Goal: Information Seeking & Learning: Understand process/instructions

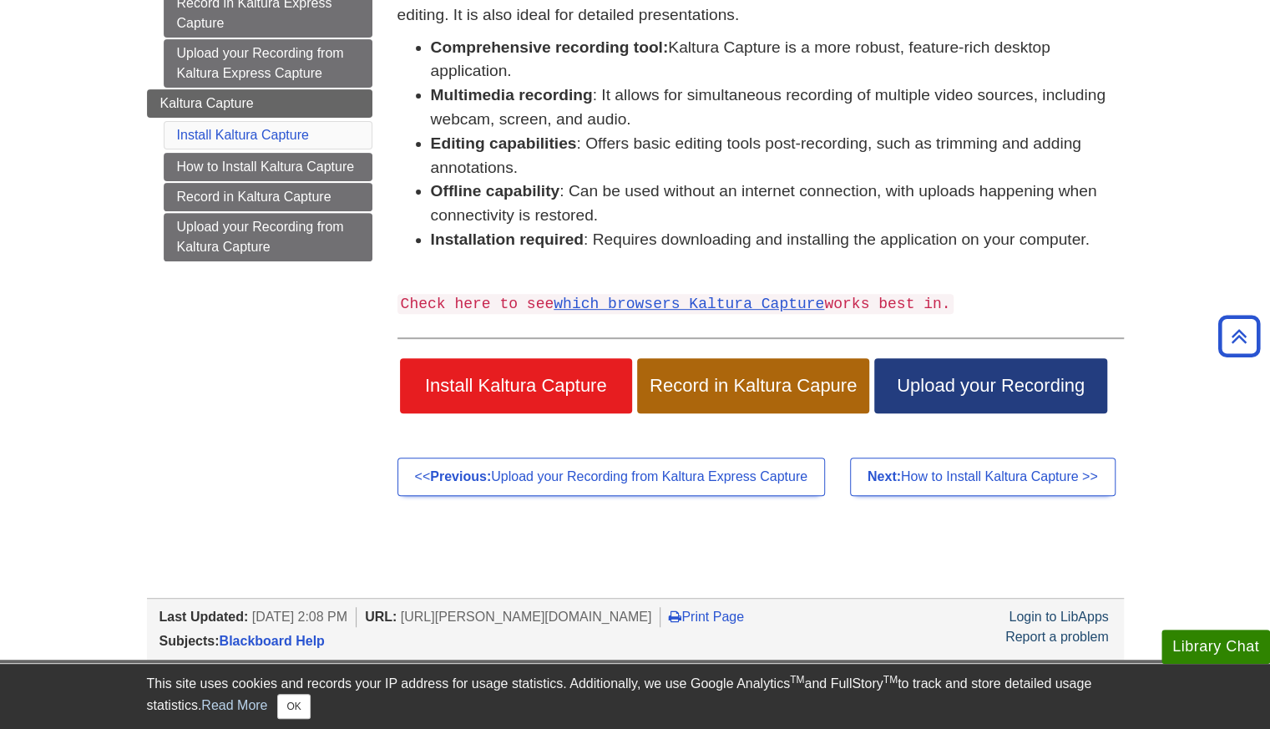
scroll to position [282, 0]
click at [786, 388] on span "Record in Kaltura Capure" at bounding box center [753, 386] width 207 height 22
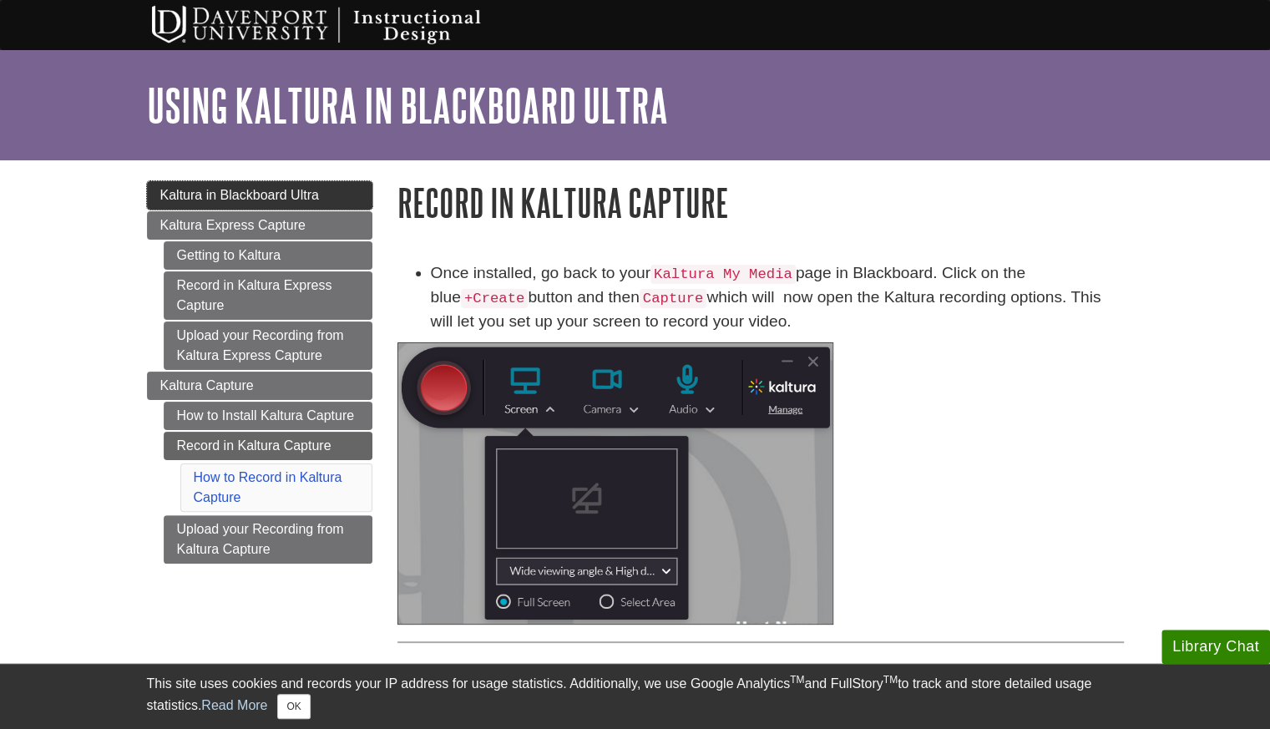
click at [316, 189] on span "Kaltura in Blackboard Ultra" at bounding box center [239, 195] width 159 height 14
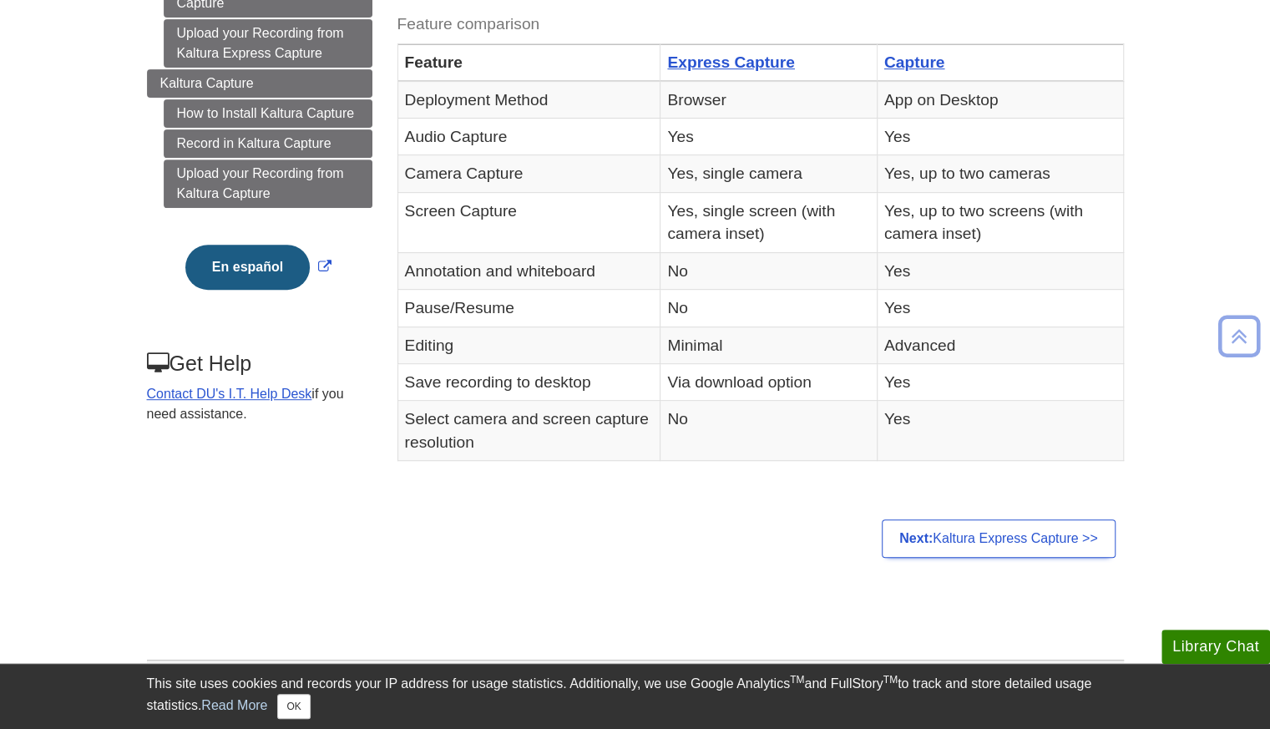
scroll to position [337, 0]
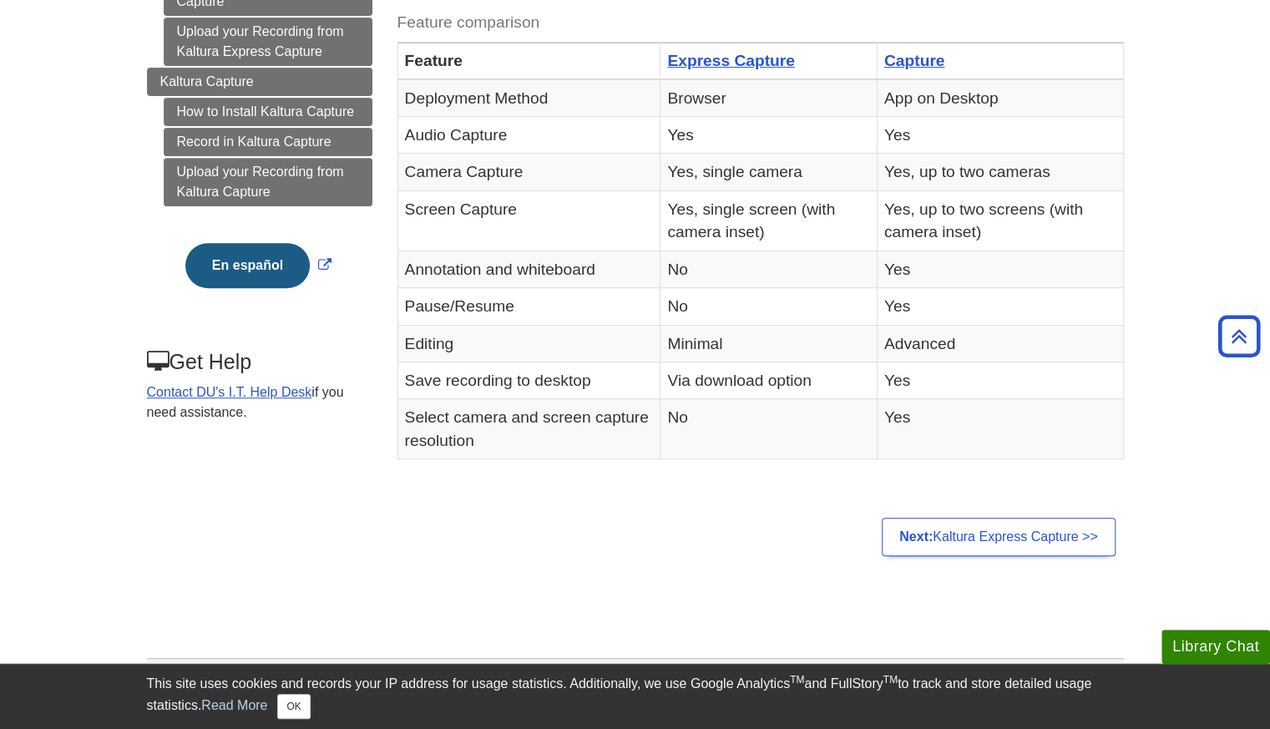
click at [152, 472] on div "Menu Kaltura in Blackboard Ultra Kaltura Kaltura Express Capture Getting to Kal…" at bounding box center [635, 193] width 1002 height 741
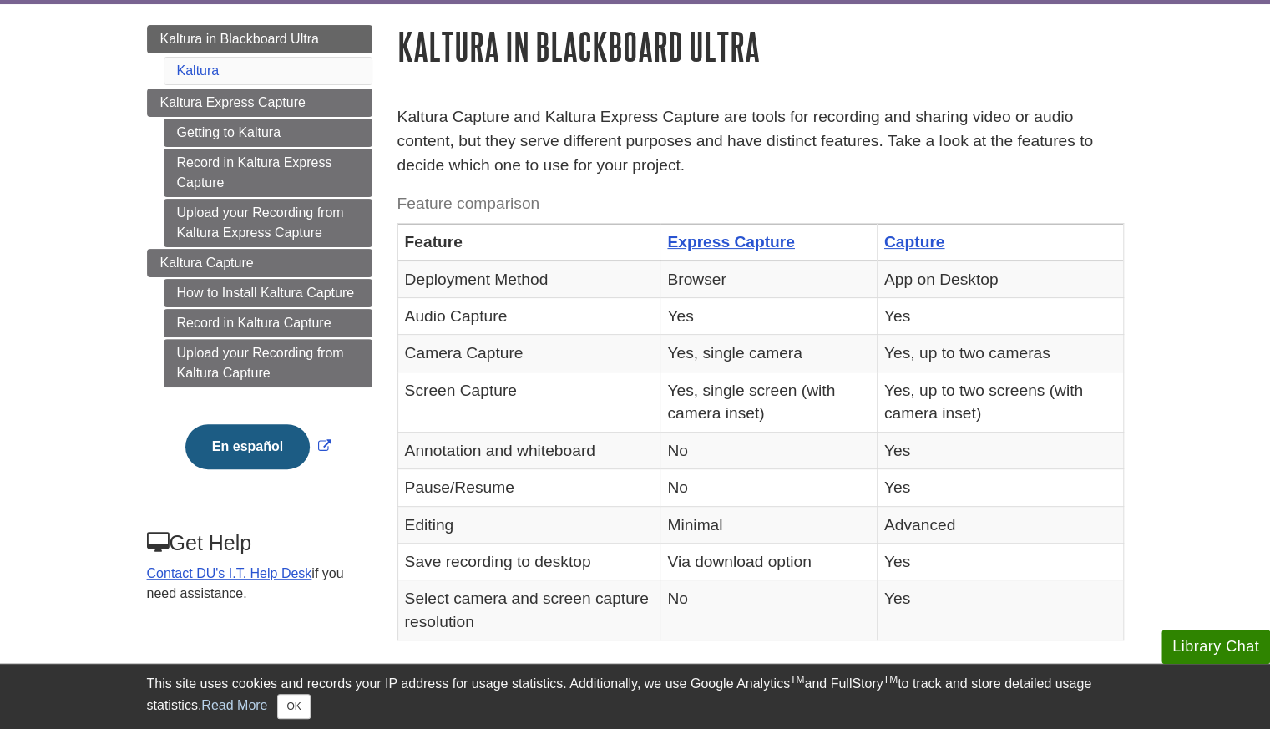
scroll to position [169, 0]
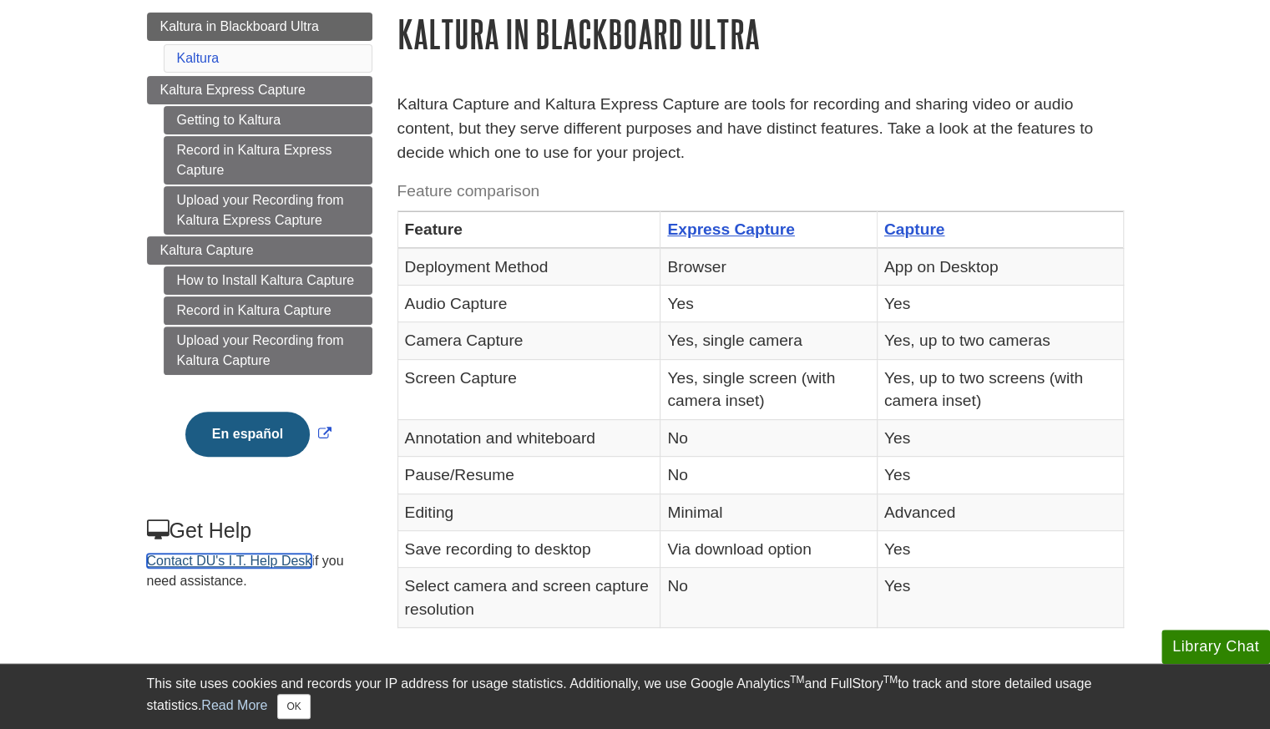
click at [265, 554] on link "Contact DU's I.T. Help Desk" at bounding box center [229, 561] width 165 height 14
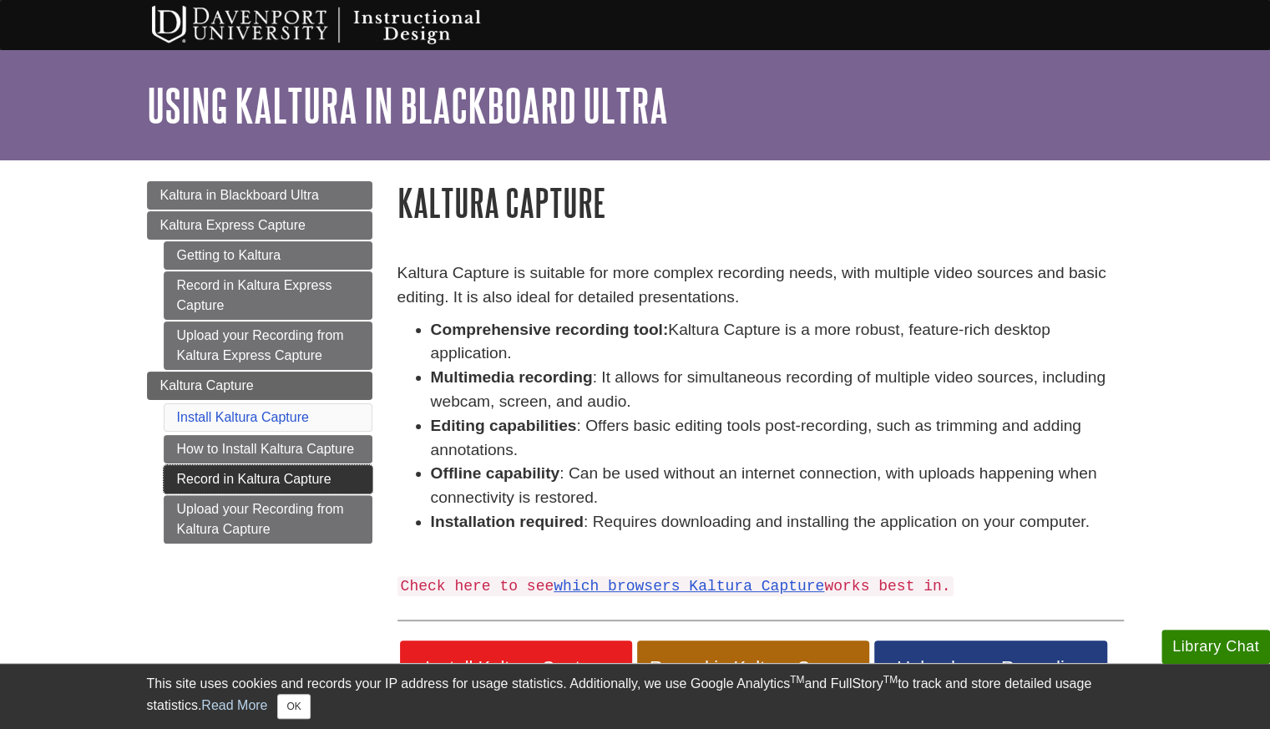
click at [279, 467] on link "Record in Kaltura Capture" at bounding box center [268, 479] width 209 height 28
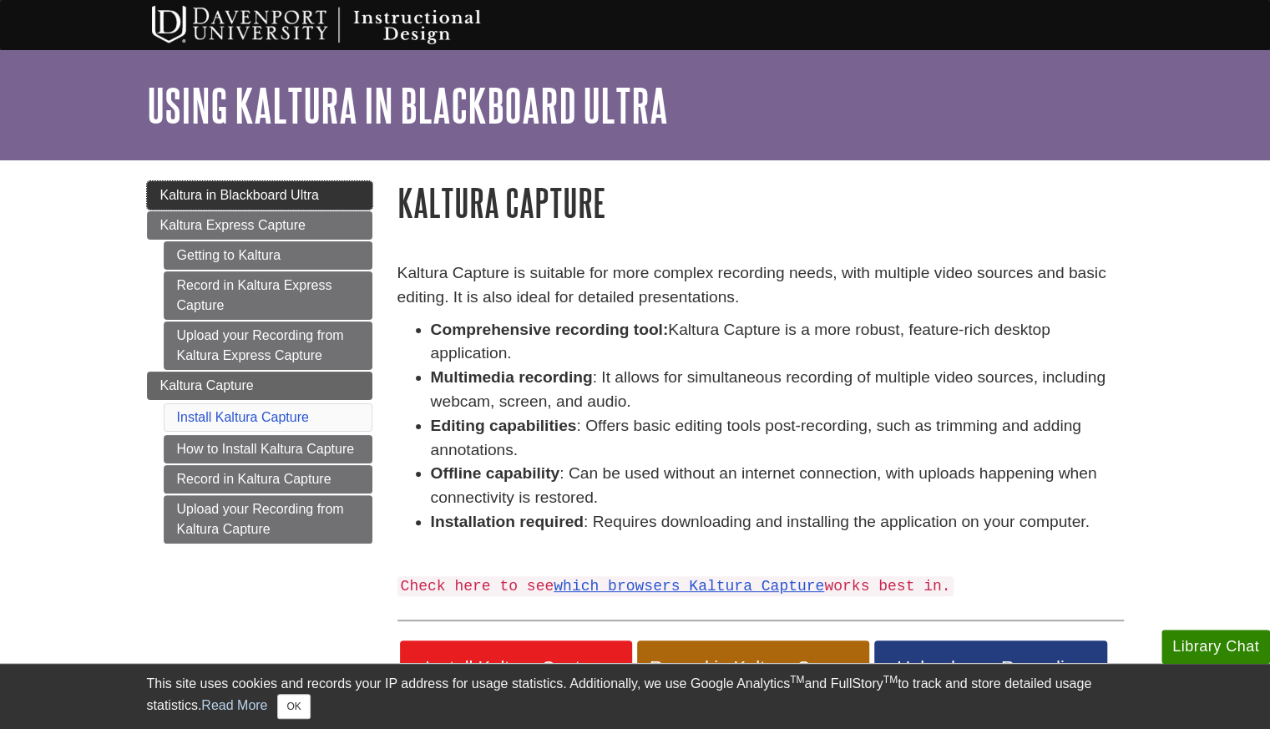
click at [284, 193] on span "Kaltura in Blackboard Ultra" at bounding box center [239, 195] width 159 height 14
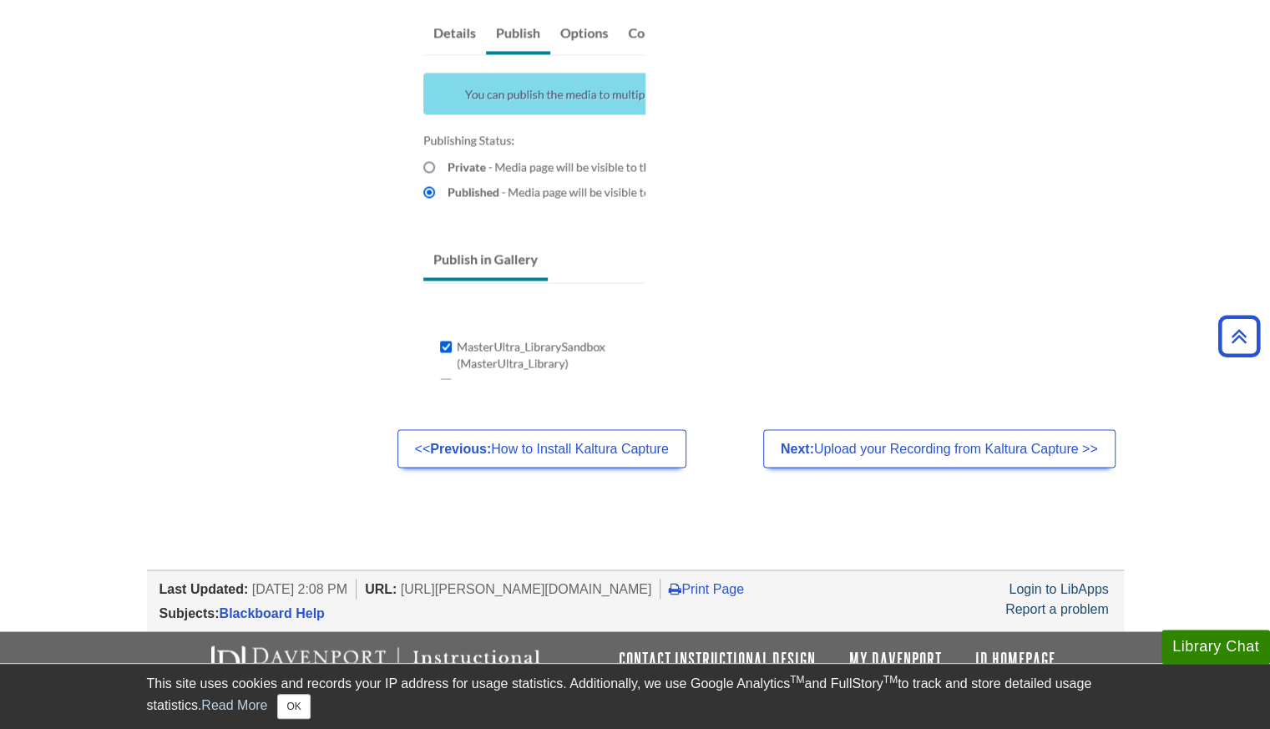
scroll to position [1455, 0]
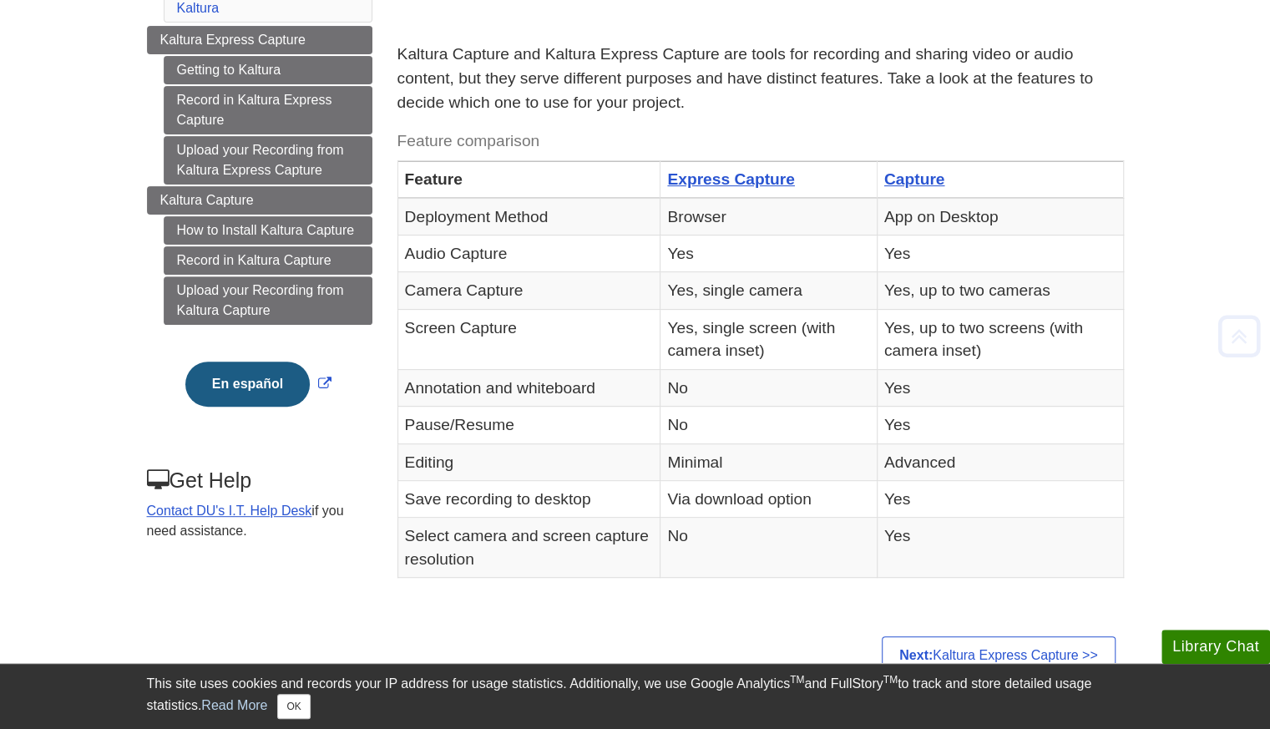
scroll to position [220, 0]
